Goal: Information Seeking & Learning: Check status

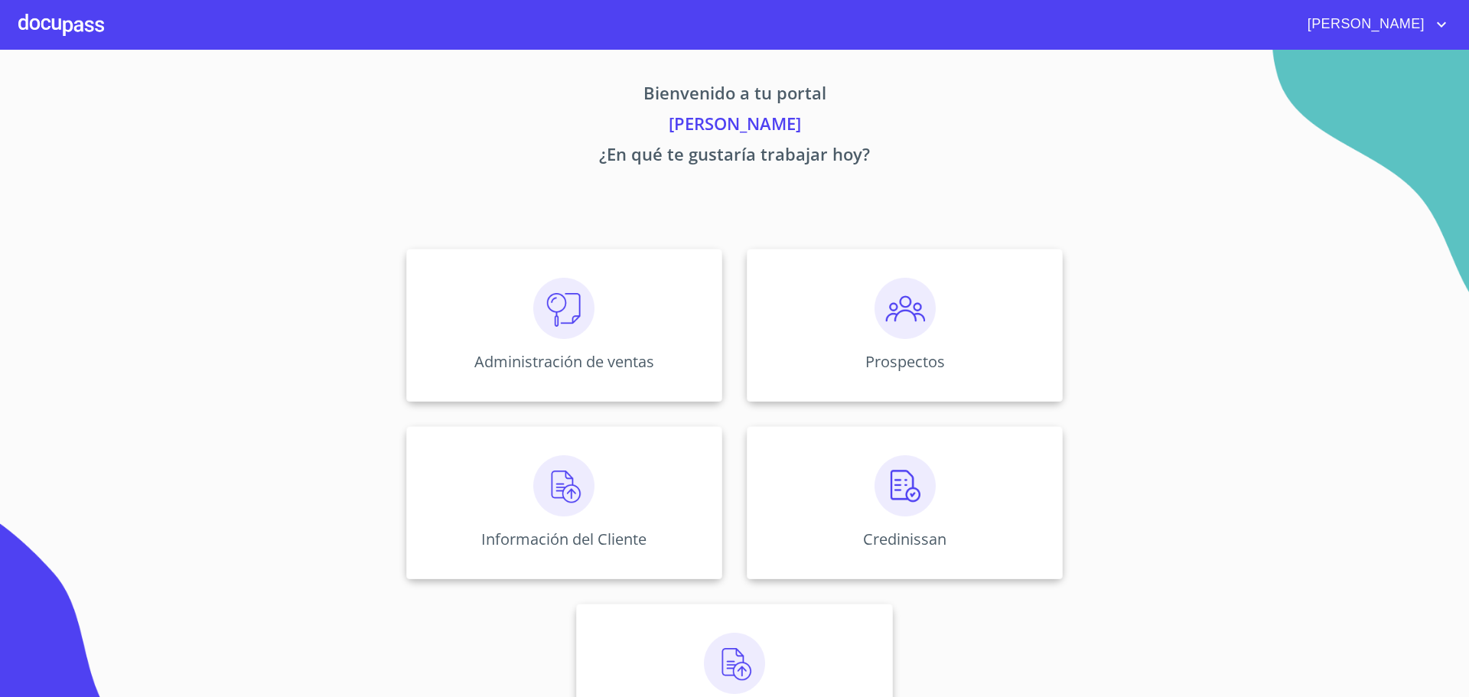
click at [548, 503] on img at bounding box center [563, 485] width 61 height 61
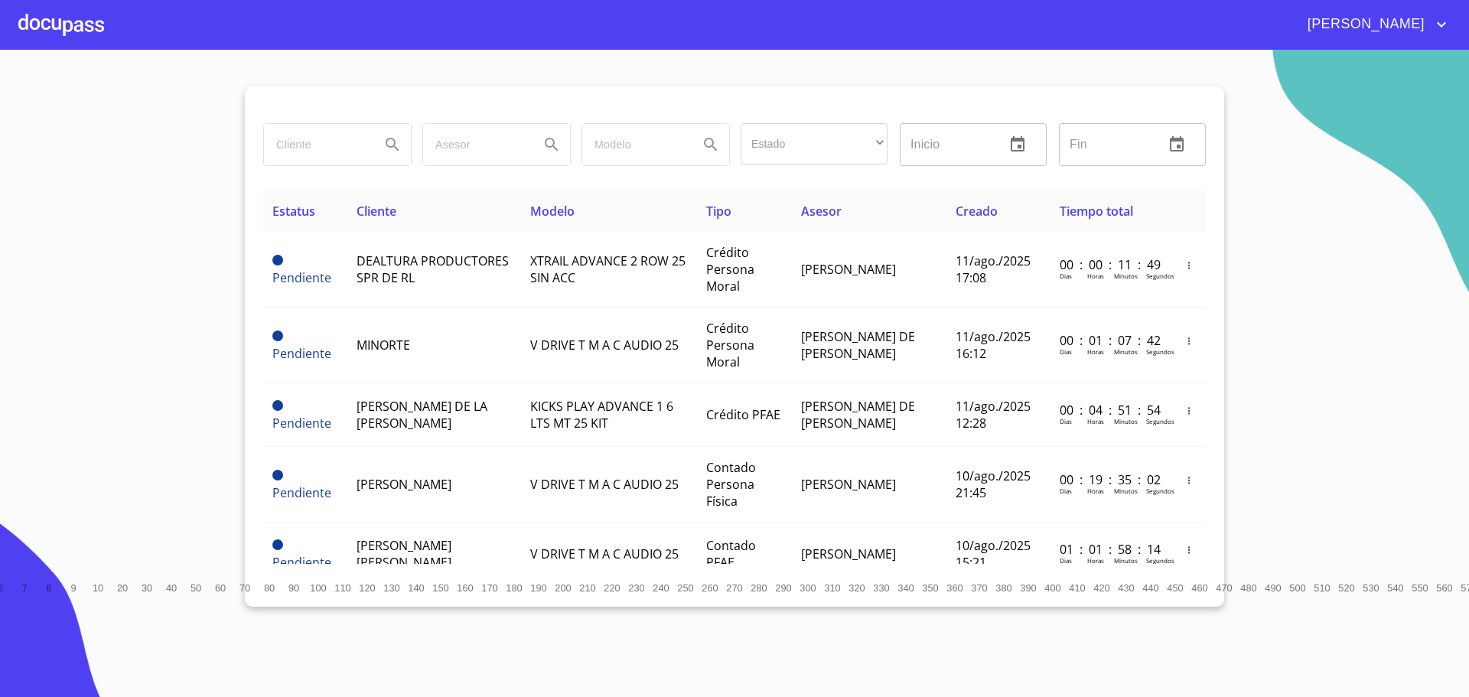
click at [298, 159] on input "search" at bounding box center [316, 144] width 104 height 41
paste input "[PERSON_NAME] [PERSON_NAME]"
type input "[PERSON_NAME] [PERSON_NAME]"
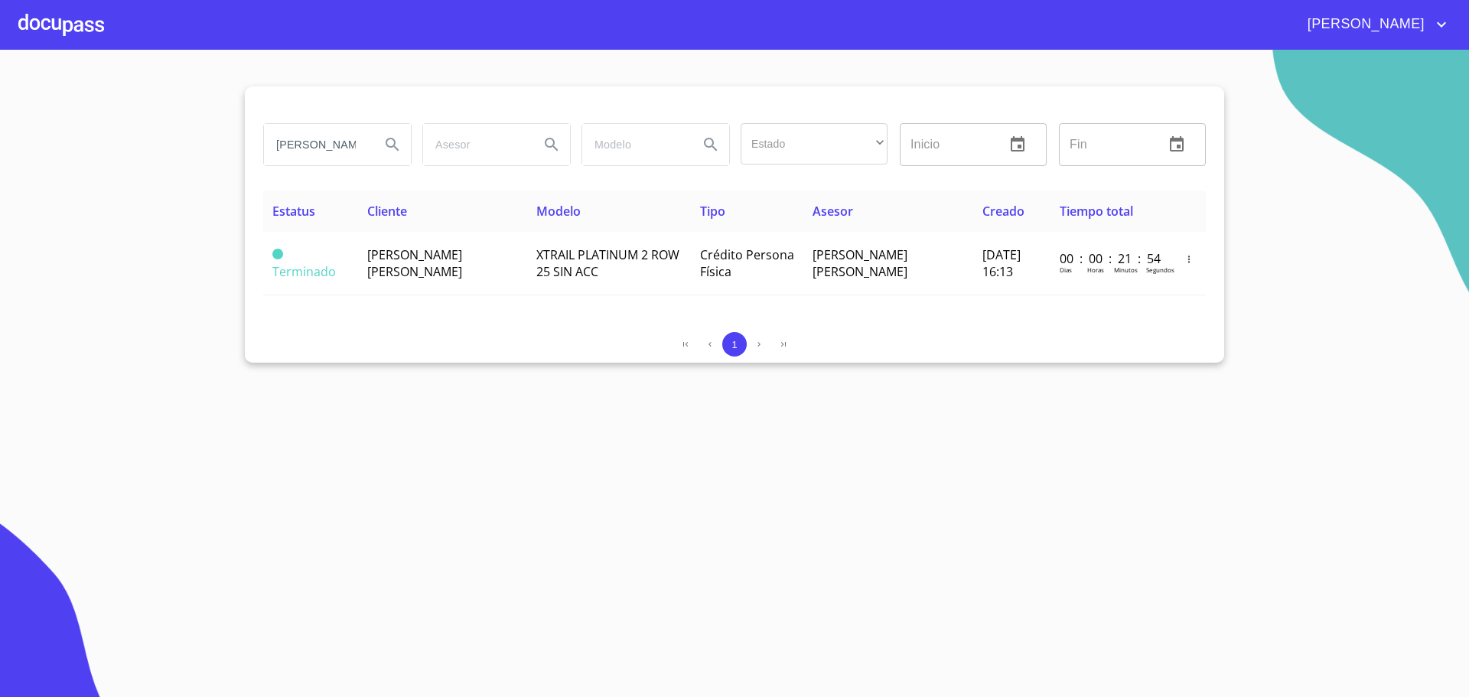
scroll to position [0, 117]
drag, startPoint x: 272, startPoint y: 141, endPoint x: 582, endPoint y: 141, distance: 309.1
click at [582, 141] on div "[PERSON_NAME] [PERSON_NAME] Estado ​ ​ Inicio ​ Fin ​" at bounding box center [734, 144] width 955 height 55
paste input "[PERSON_NAME]"
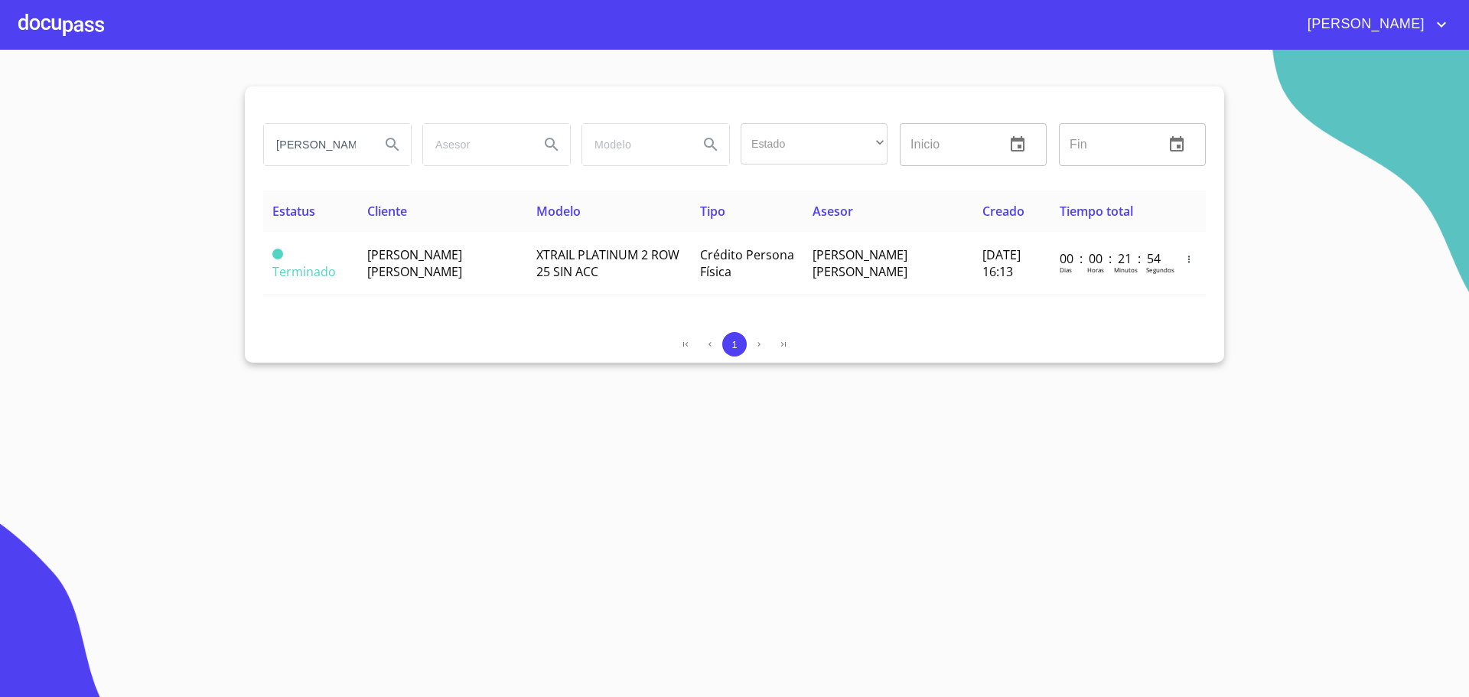
scroll to position [0, 67]
type input "[PERSON_NAME]"
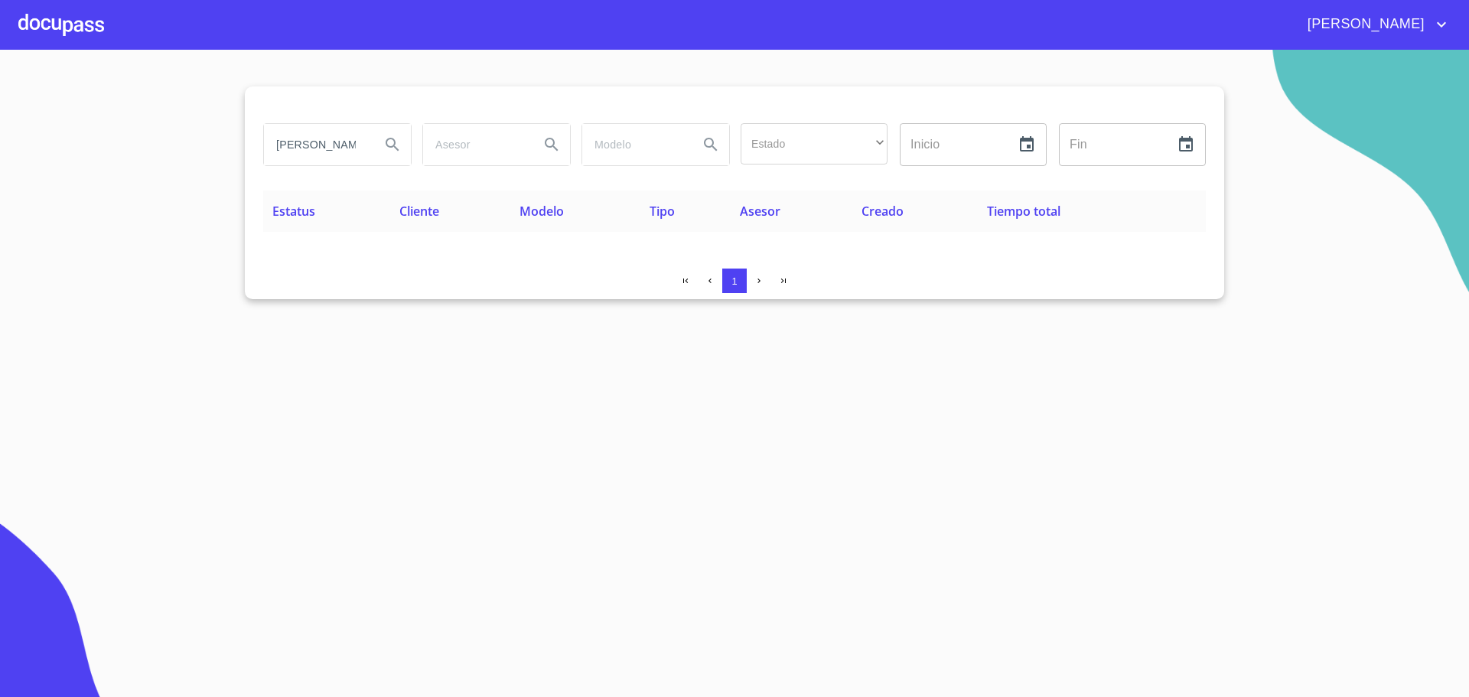
scroll to position [0, 68]
drag, startPoint x: 279, startPoint y: 142, endPoint x: 426, endPoint y: 142, distance: 147.7
click at [426, 142] on div "[PERSON_NAME] Estado ​ ​ Inicio ​ Fin ​" at bounding box center [734, 144] width 955 height 55
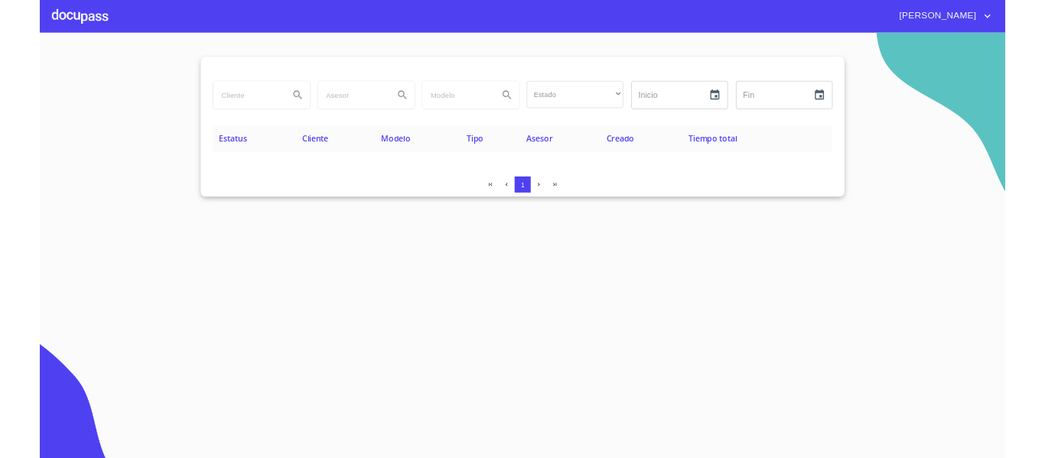
scroll to position [0, 0]
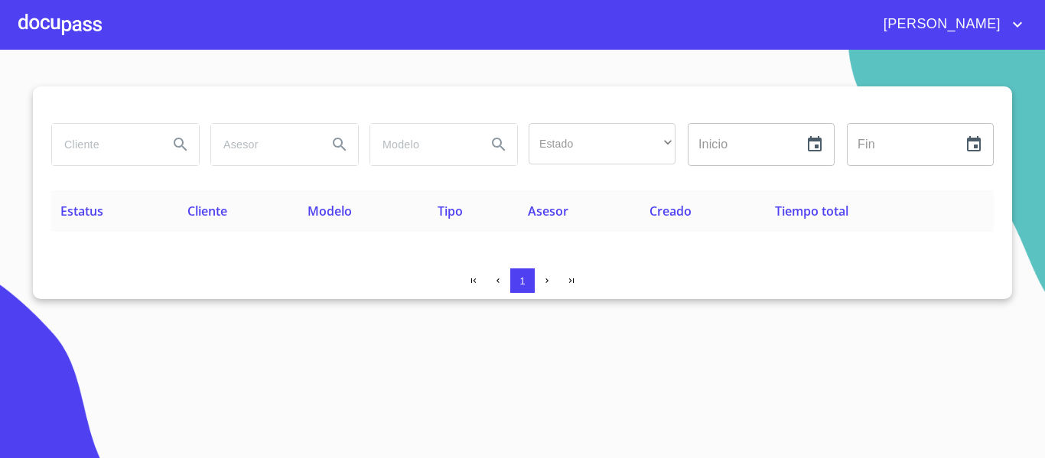
click at [97, 138] on input "search" at bounding box center [104, 144] width 104 height 41
paste input "[PERSON_NAME]"
type input "[PERSON_NAME]"
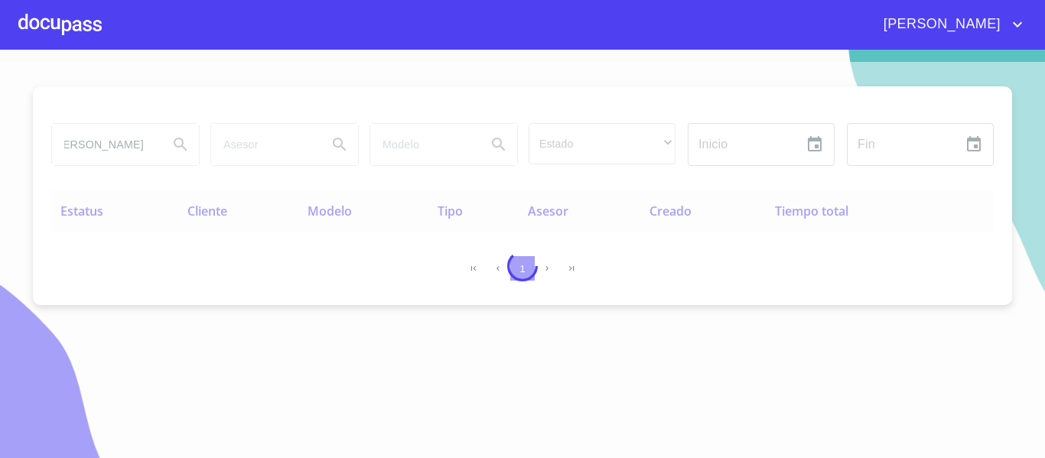
scroll to position [0, 0]
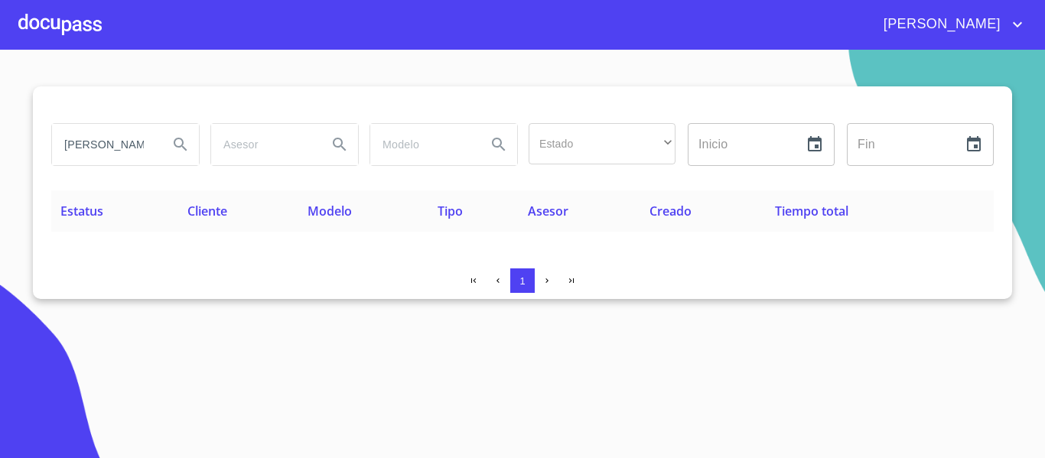
click at [177, 141] on icon "Search" at bounding box center [180, 144] width 18 height 18
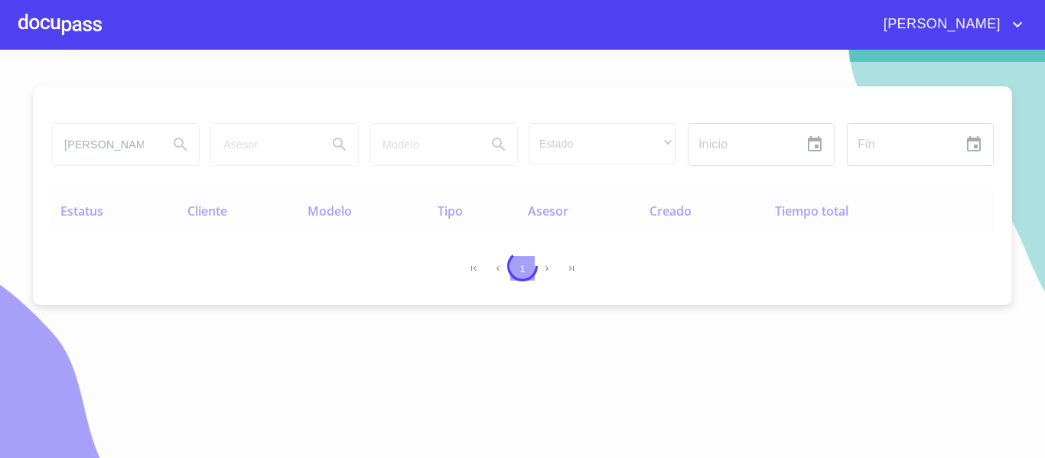
click at [91, 147] on div at bounding box center [522, 266] width 1045 height 409
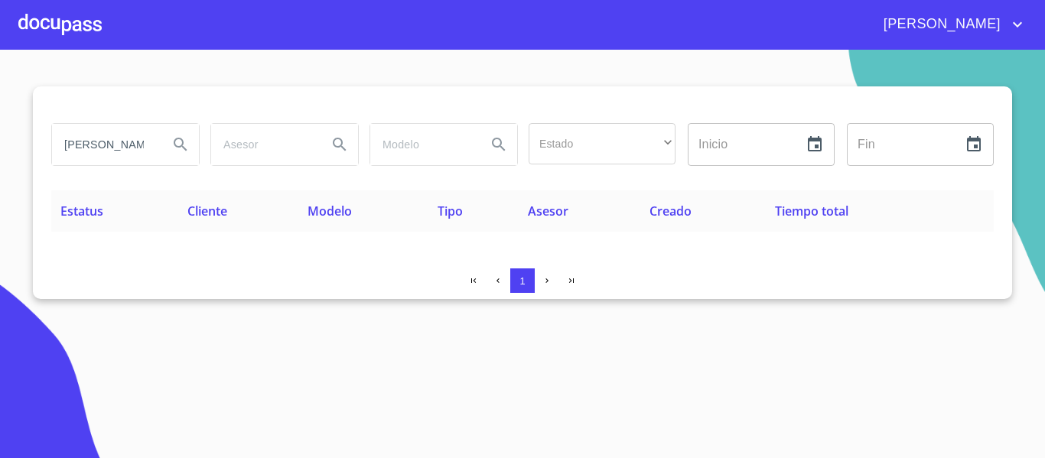
scroll to position [0, 42]
drag, startPoint x: 67, startPoint y: 145, endPoint x: 284, endPoint y: 142, distance: 216.6
click at [284, 142] on div "[PERSON_NAME] Estado ​ ​ Inicio ​ Fin ​" at bounding box center [522, 144] width 955 height 55
paste input "[PERSON_NAME]"
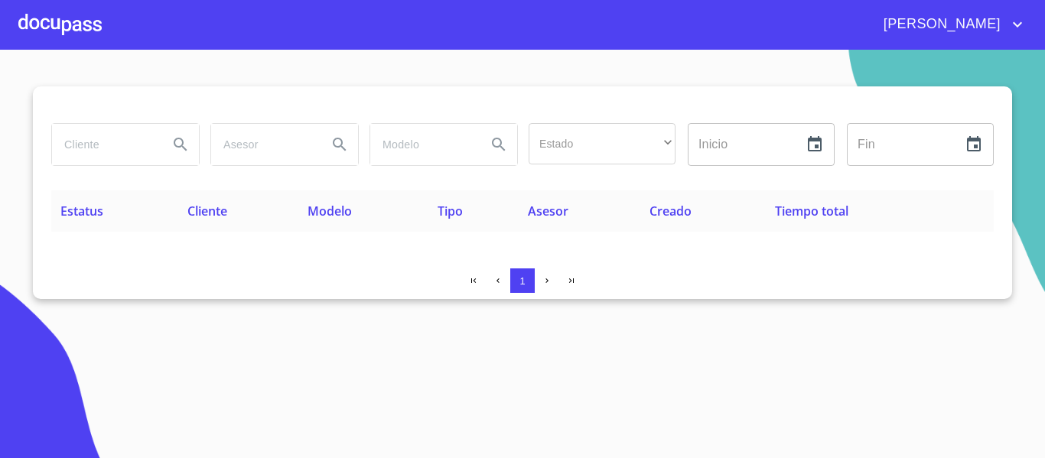
type input "[PERSON_NAME]"
drag, startPoint x: 67, startPoint y: 146, endPoint x: 477, endPoint y: 149, distance: 410.1
click at [477, 149] on div "[PERSON_NAME] Estado ​ ​ Inicio ​ Fin ​" at bounding box center [522, 144] width 955 height 55
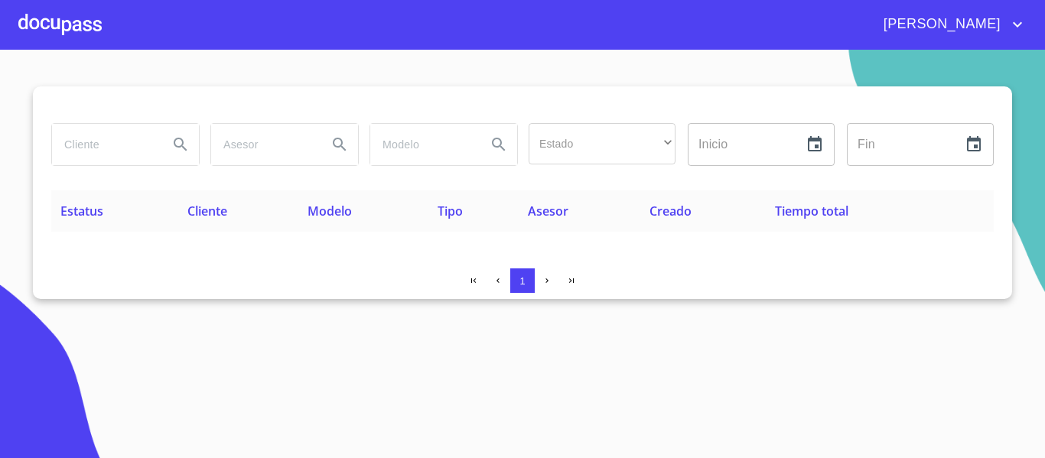
paste input "[PERSON_NAME]"
type input "[PERSON_NAME]"
